Goal: Task Accomplishment & Management: Manage account settings

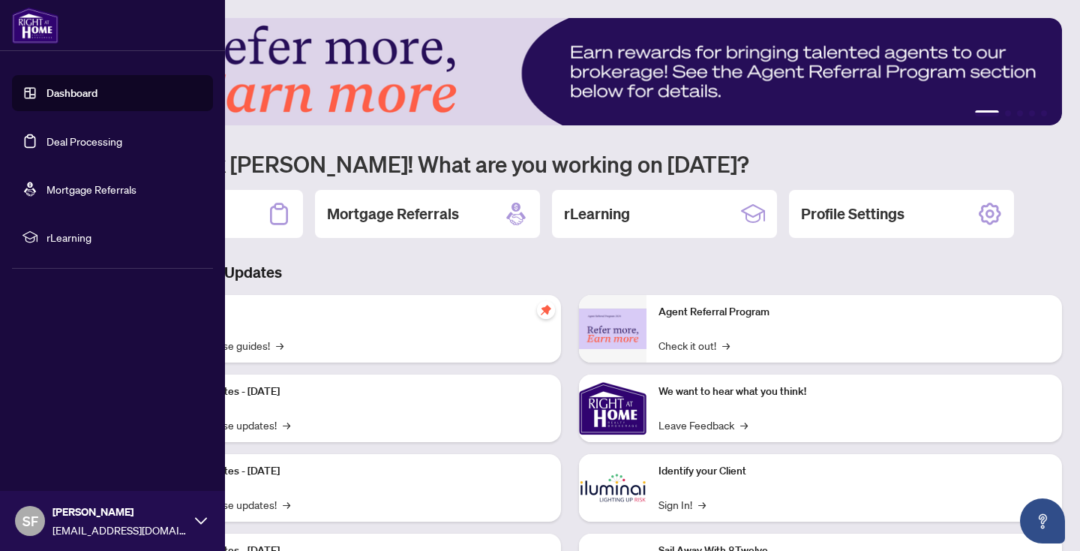
click at [88, 140] on link "Deal Processing" at bounding box center [85, 141] width 76 height 14
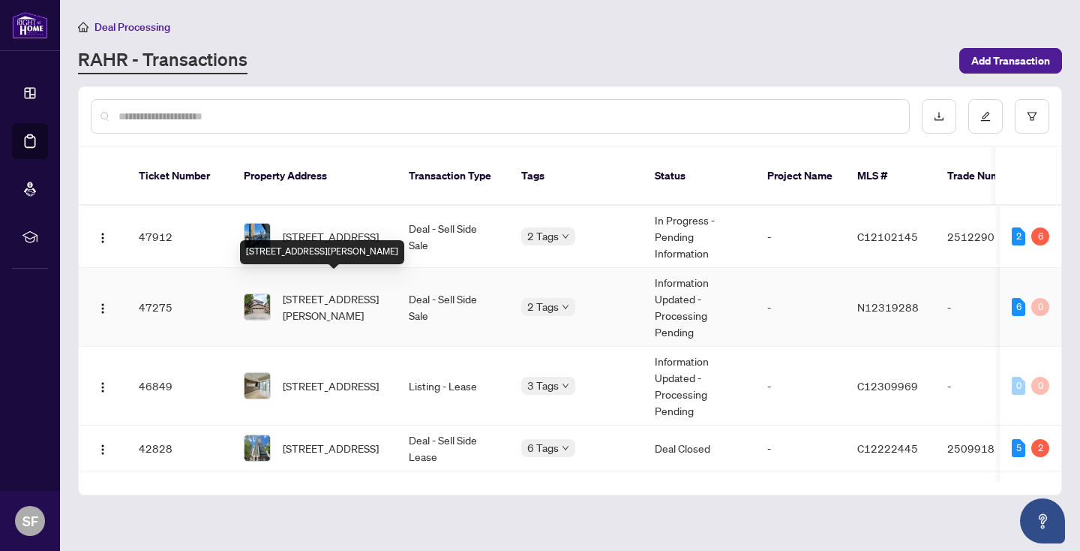
click at [314, 290] on span "[STREET_ADDRESS][PERSON_NAME]" at bounding box center [334, 306] width 102 height 33
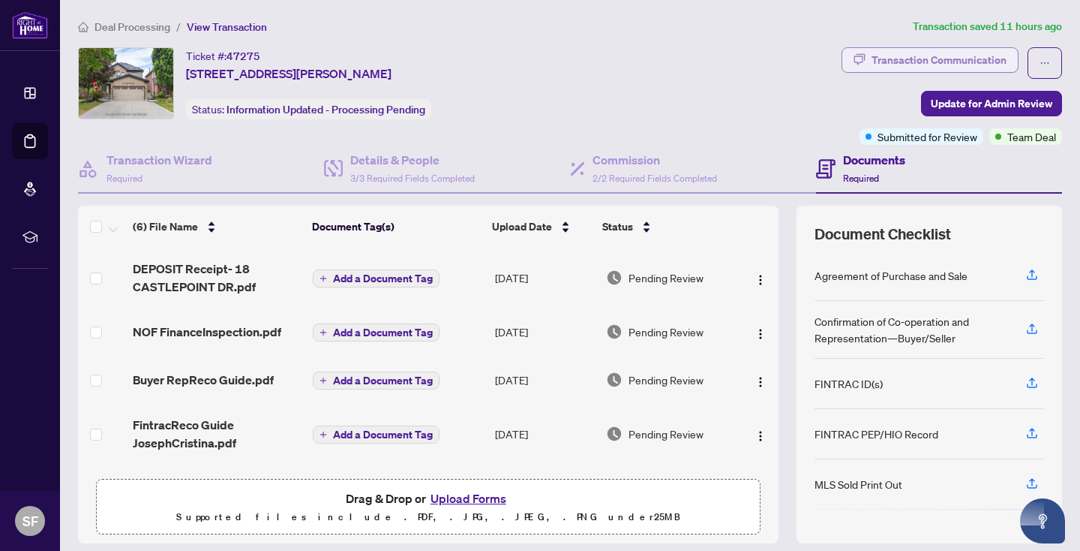
click at [923, 56] on div "Transaction Communication" at bounding box center [939, 60] width 135 height 24
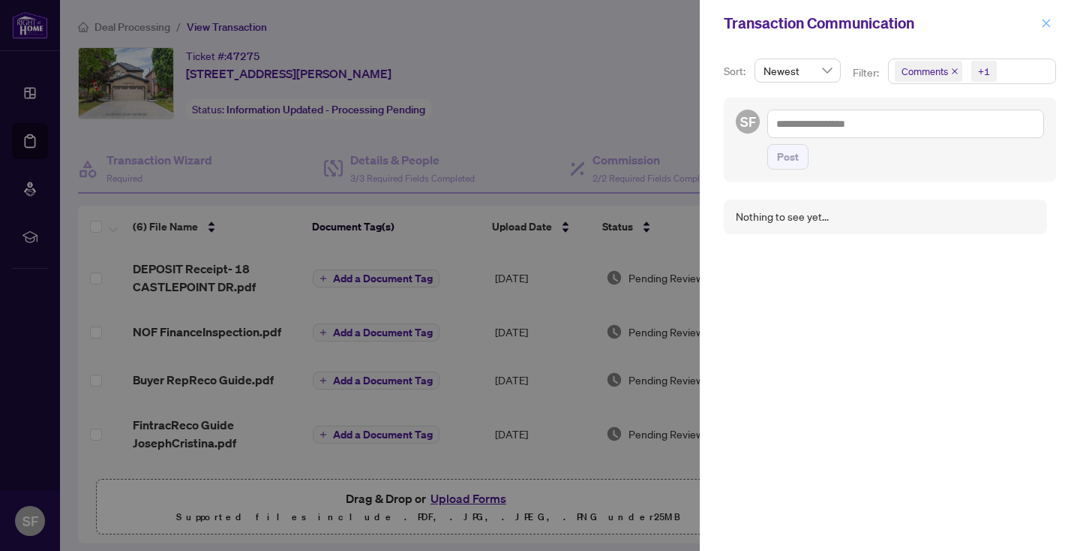
click at [1042, 25] on icon "close" at bounding box center [1046, 23] width 11 height 11
